Goal: Task Accomplishment & Management: Manage account settings

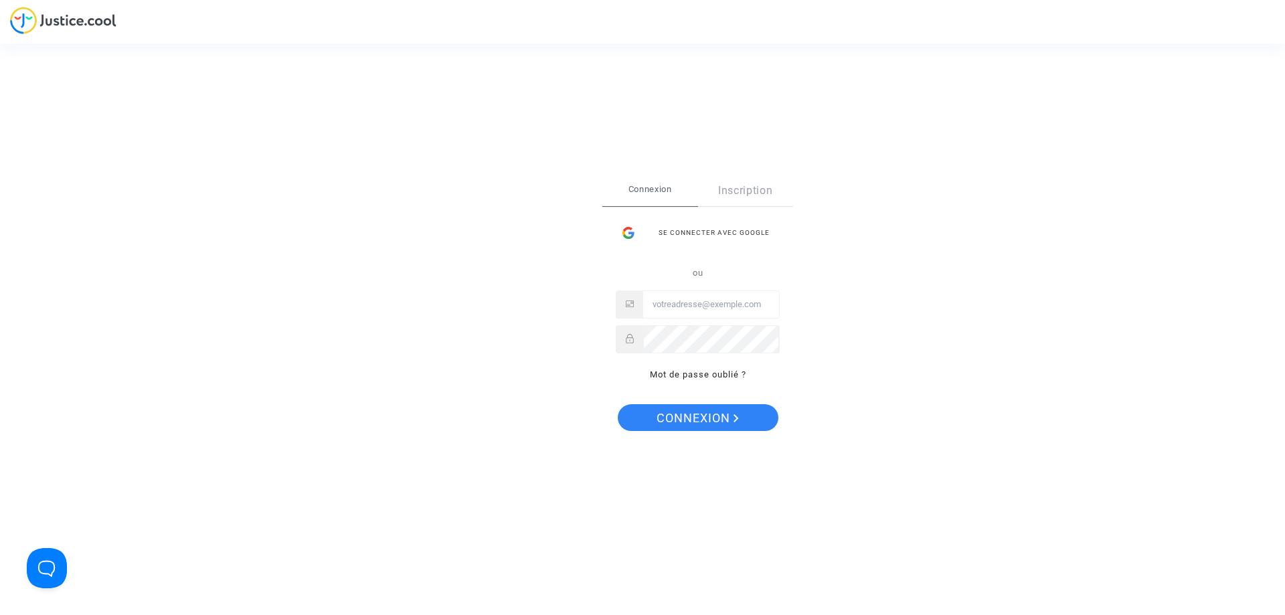
type input "[EMAIL_ADDRESS][DOMAIN_NAME]"
click at [679, 421] on span "Connexion" at bounding box center [698, 418] width 82 height 28
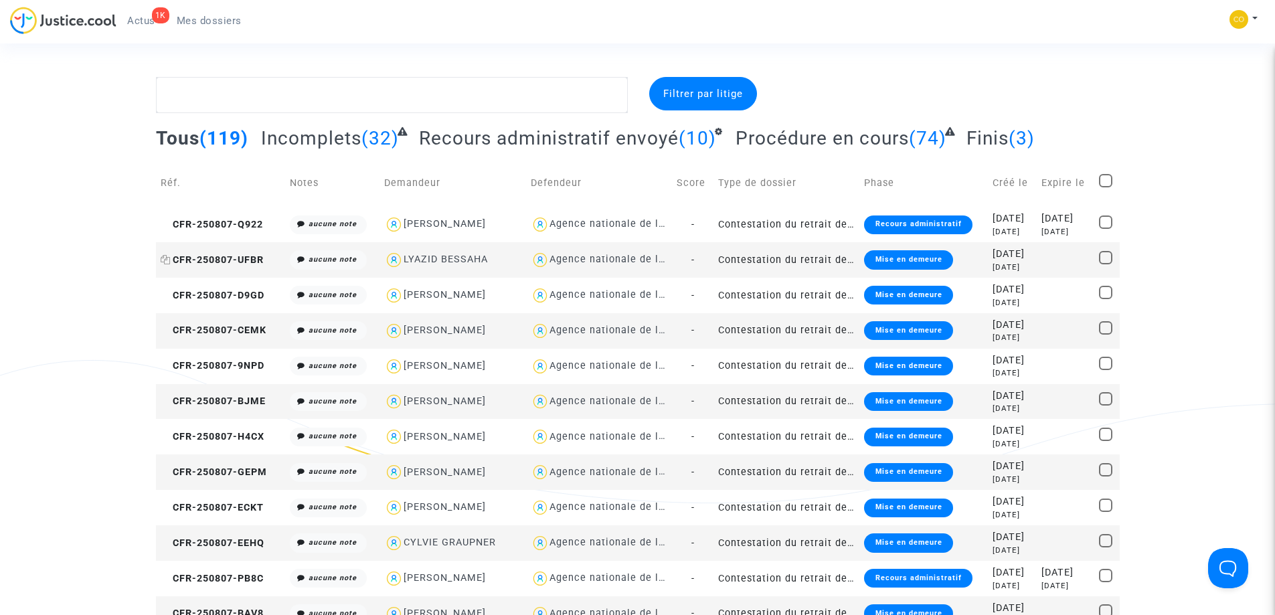
click at [224, 260] on span "CFR-250807-UFBR" at bounding box center [212, 259] width 103 height 11
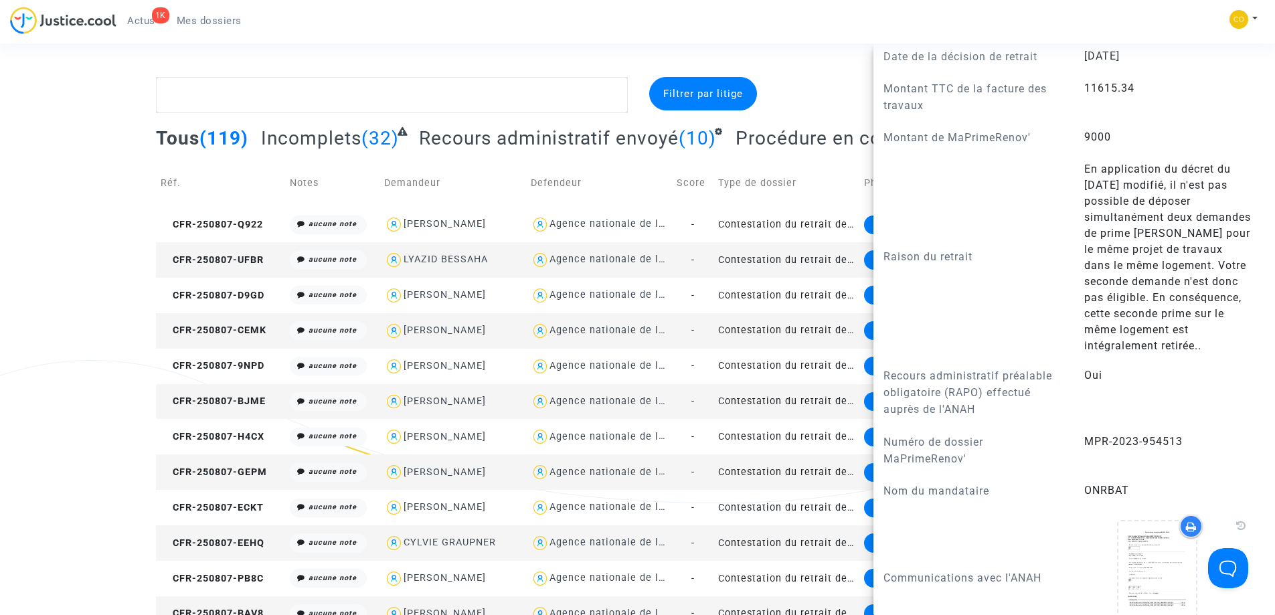
drag, startPoint x: 376, startPoint y: 31, endPoint x: 473, endPoint y: 33, distance: 97.1
click at [378, 31] on div "1K Actus Mes dossiers Mon profil Paramètres Déconnexion" at bounding box center [637, 25] width 1275 height 37
